Goal: Share content

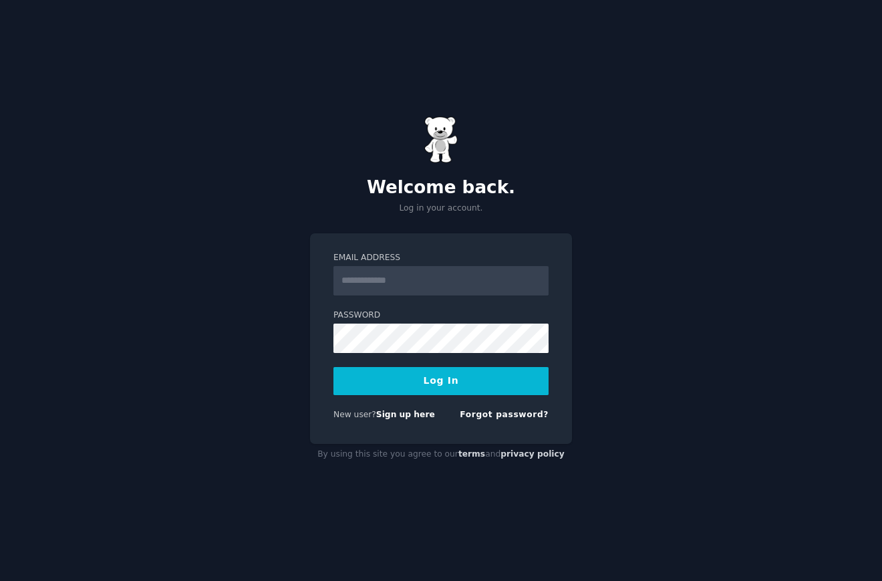
type input "**********"
click at [450, 365] on form "**********" at bounding box center [441, 339] width 215 height 174
click at [446, 388] on button "Log In" at bounding box center [441, 381] width 215 height 28
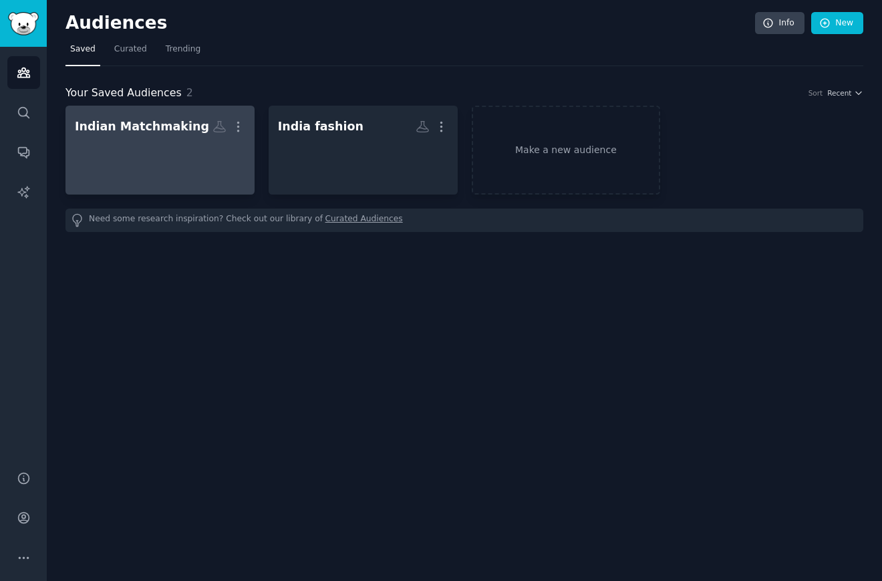
click at [204, 122] on h2 "Indian Matchmaking Custom Audience More" at bounding box center [160, 126] width 170 height 23
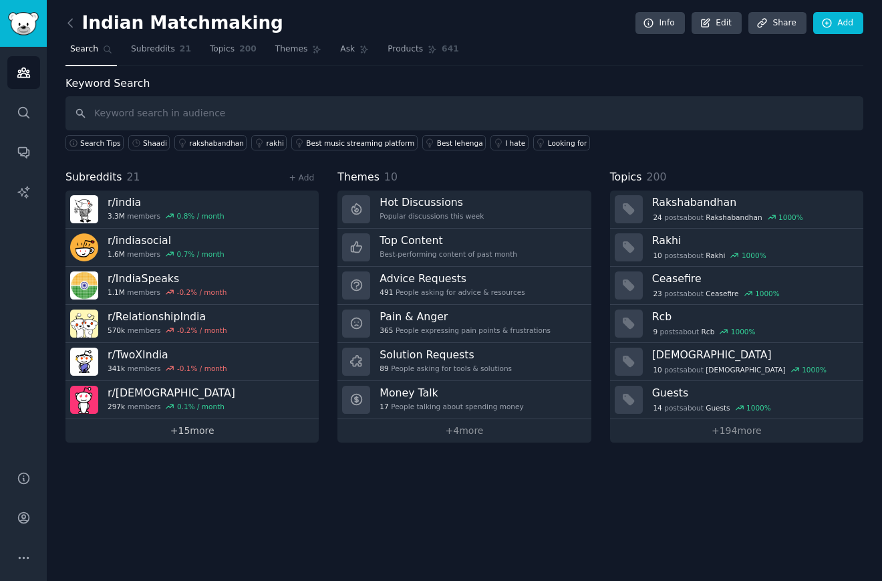
click at [215, 436] on link "+ 15 more" at bounding box center [192, 430] width 253 height 23
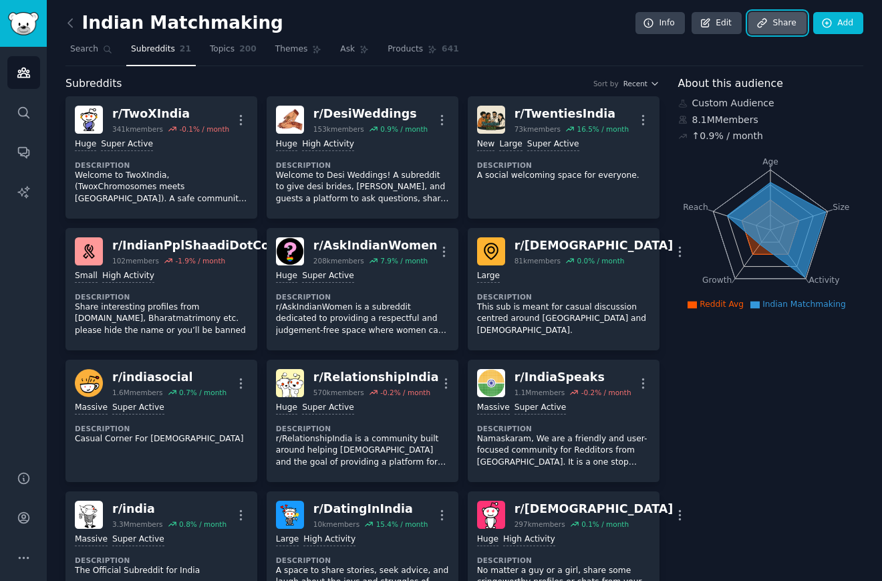
click at [781, 27] on link "Share" at bounding box center [777, 23] width 57 height 23
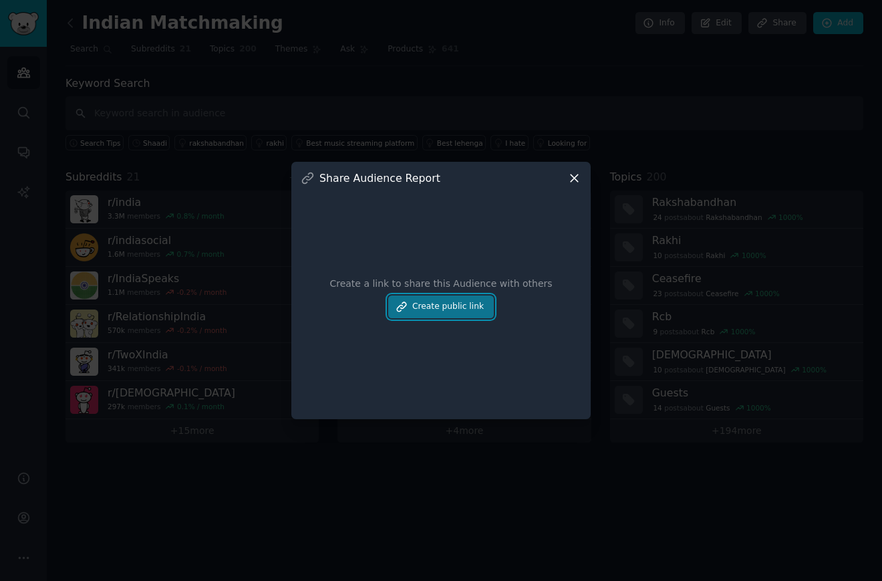
click at [422, 316] on button "Create public link" at bounding box center [441, 306] width 106 height 23
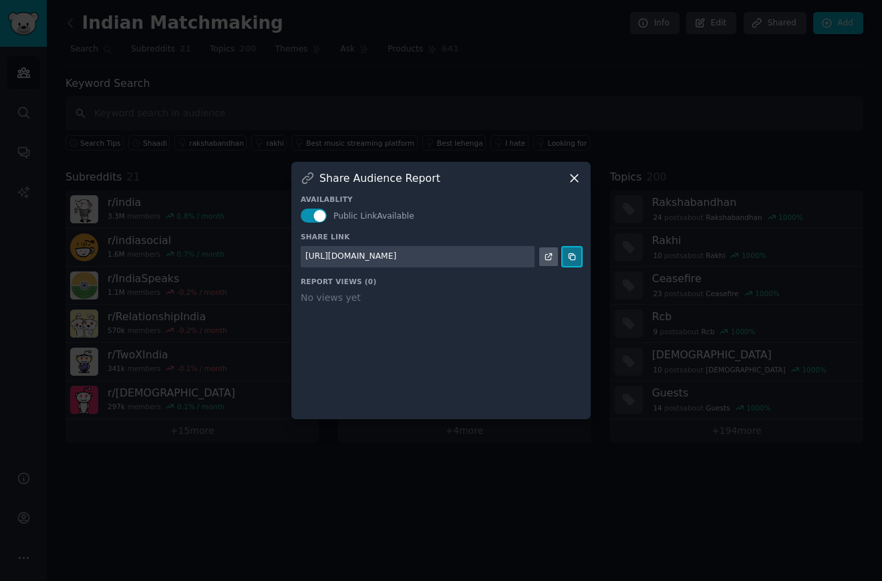
click at [566, 259] on button at bounding box center [572, 256] width 19 height 19
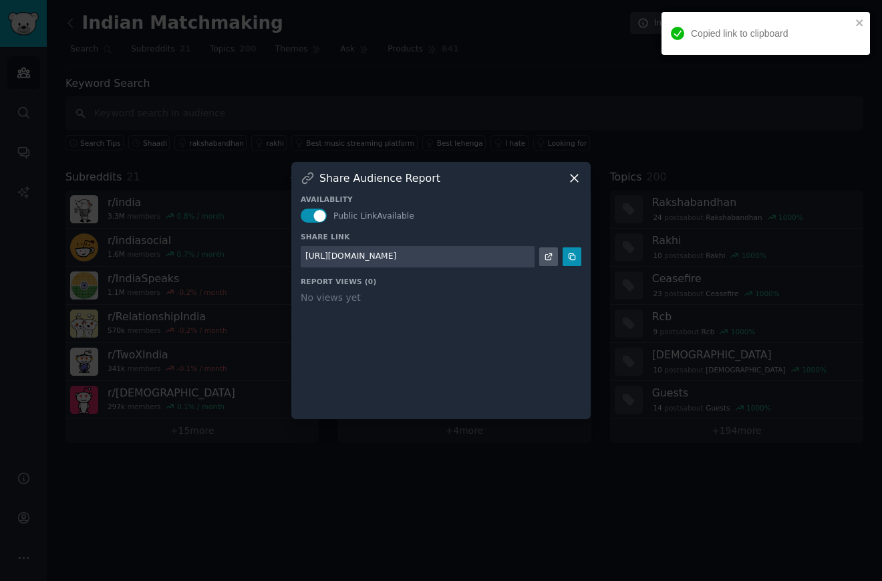
click at [747, 546] on div at bounding box center [441, 290] width 882 height 581
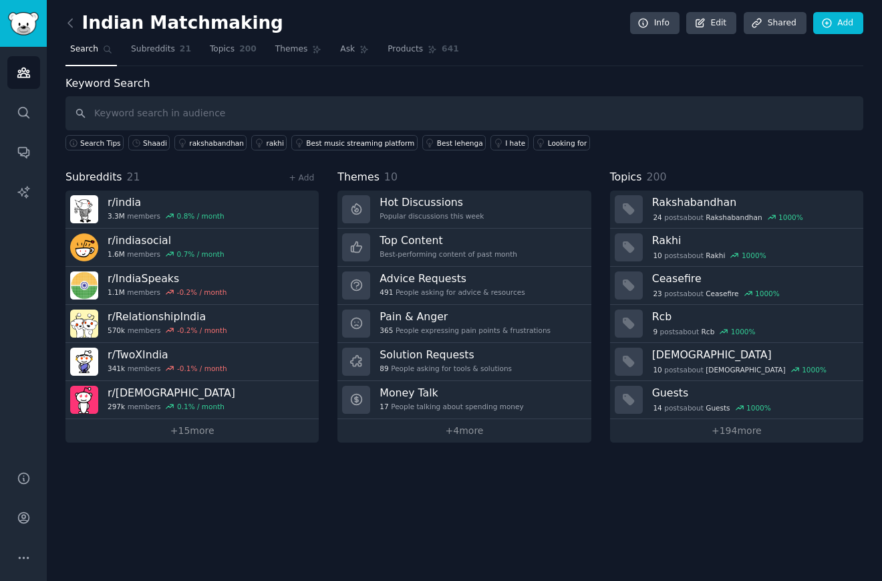
click at [62, 27] on div "Indian Matchmaking Info Edit Share d Add Search Subreddits 21 Topics 200 Themes…" at bounding box center [465, 290] width 836 height 581
click at [67, 23] on icon at bounding box center [71, 23] width 14 height 14
